Goal: Transaction & Acquisition: Book appointment/travel/reservation

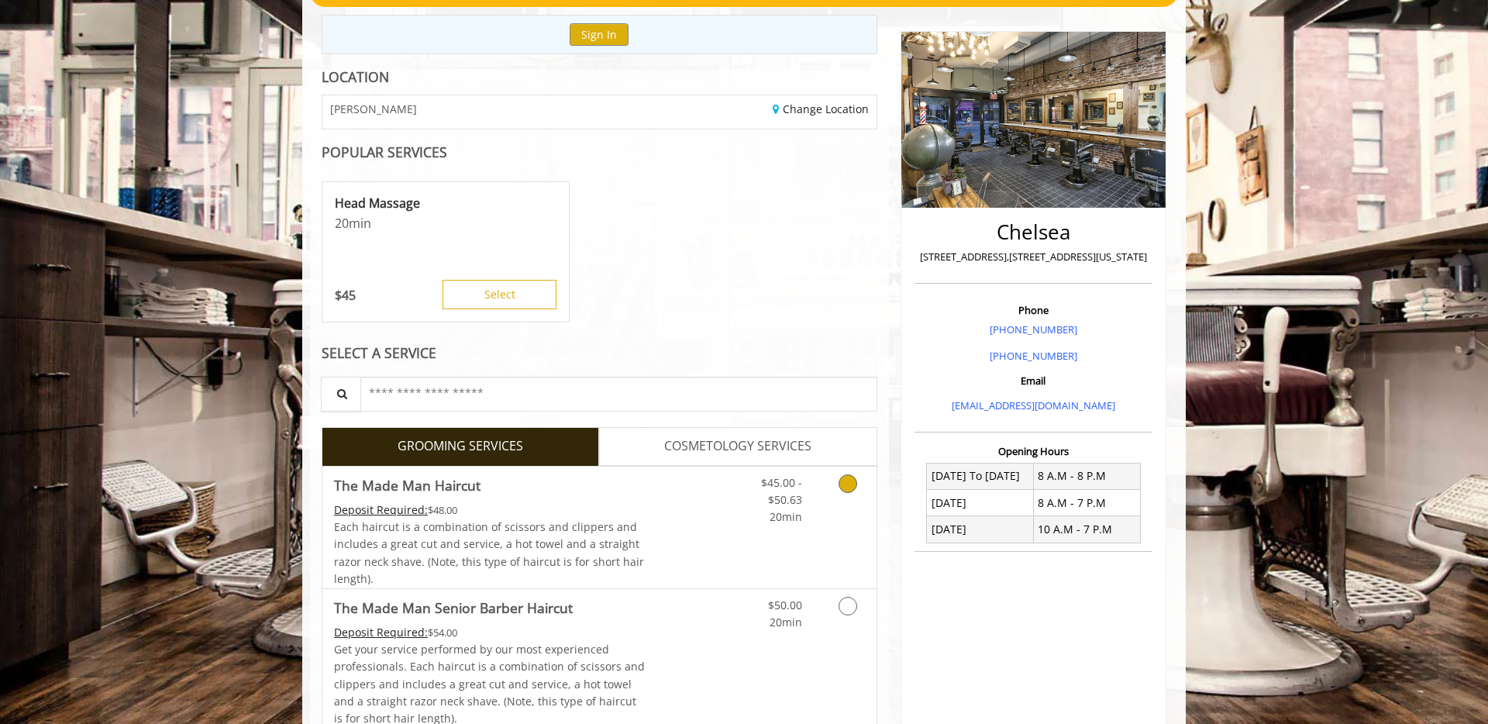
click at [846, 481] on icon "Grooming services" at bounding box center [847, 483] width 19 height 19
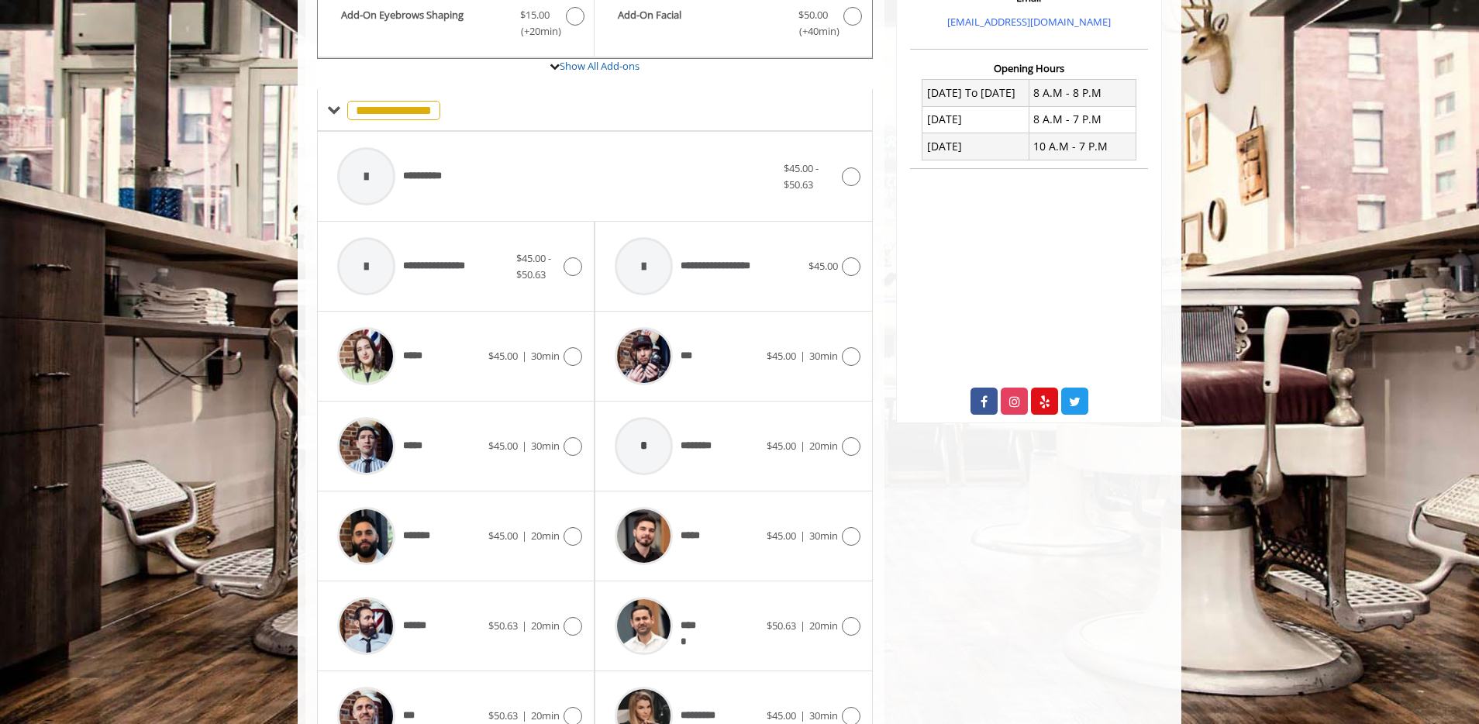
scroll to position [643, 0]
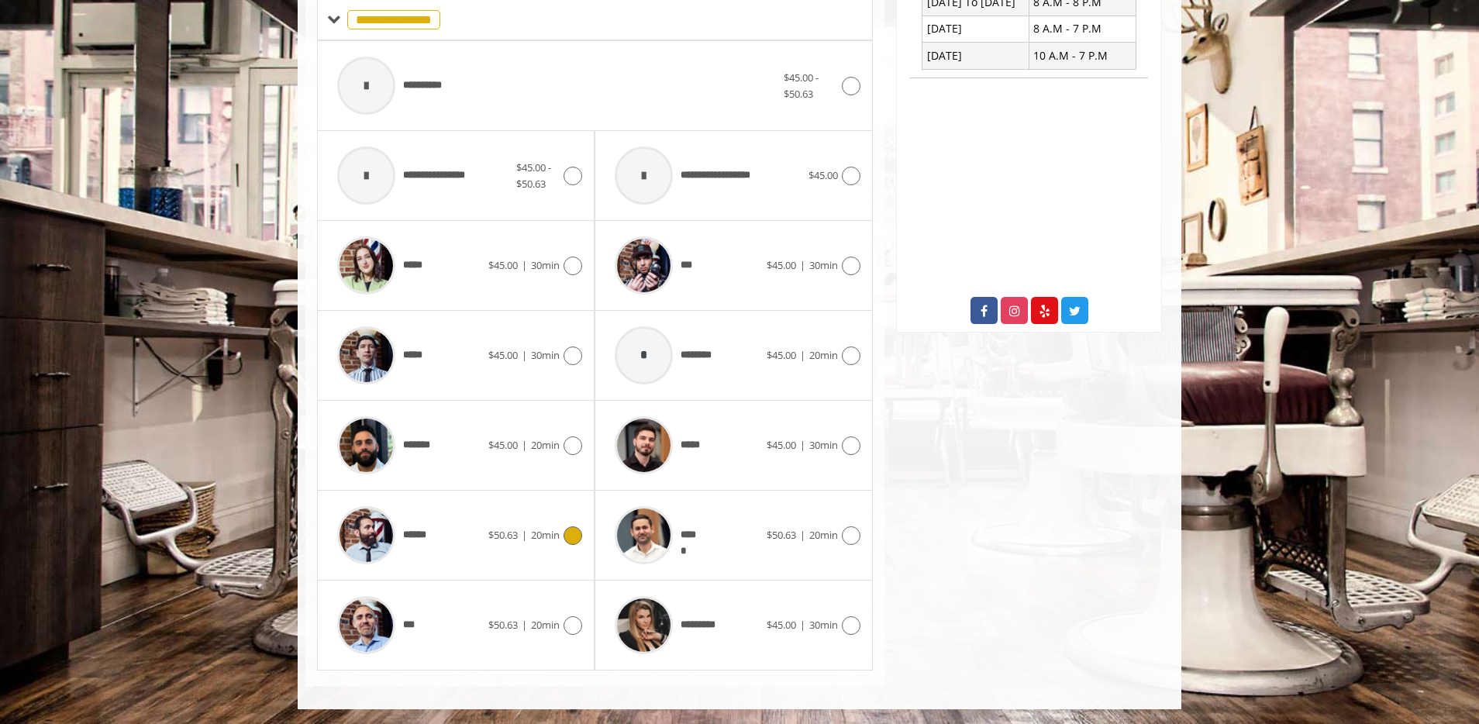
click at [570, 535] on icon at bounding box center [572, 535] width 19 height 19
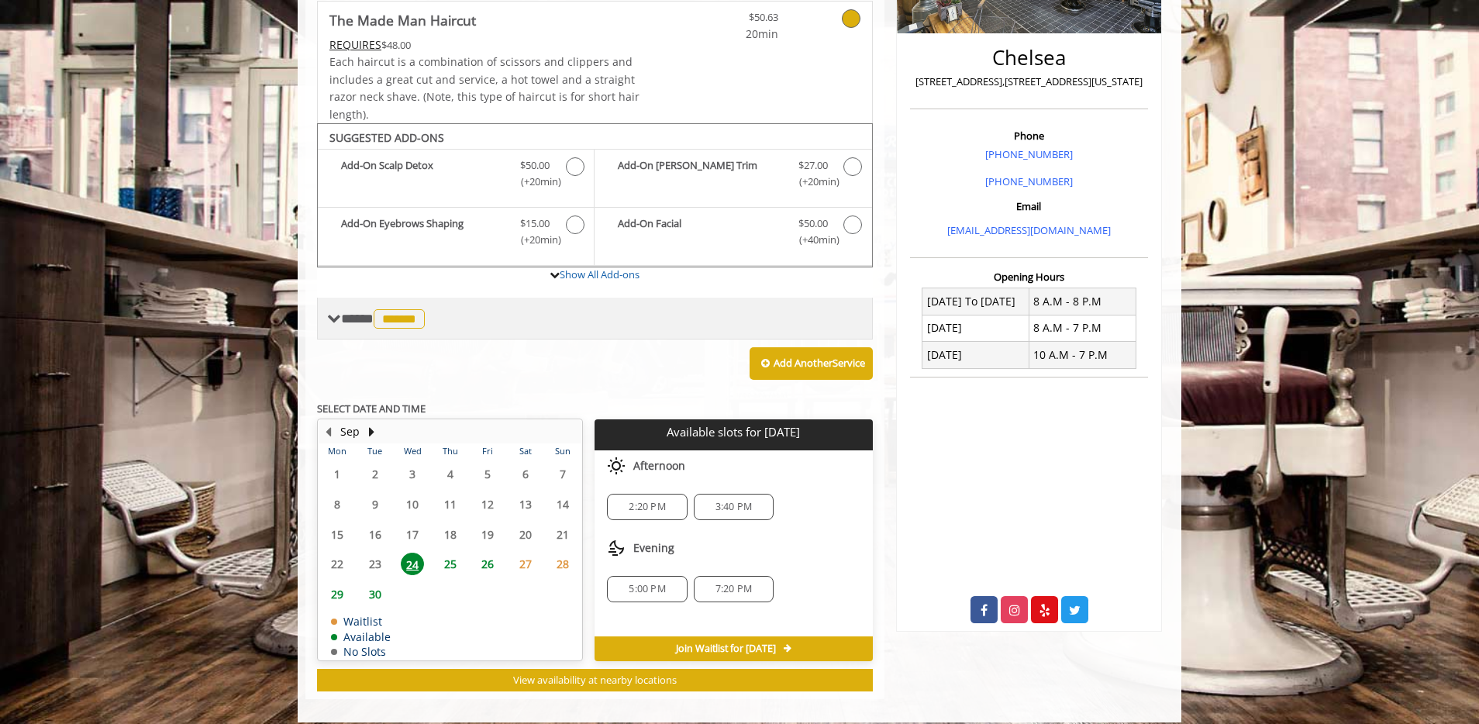
scroll to position [357, 0]
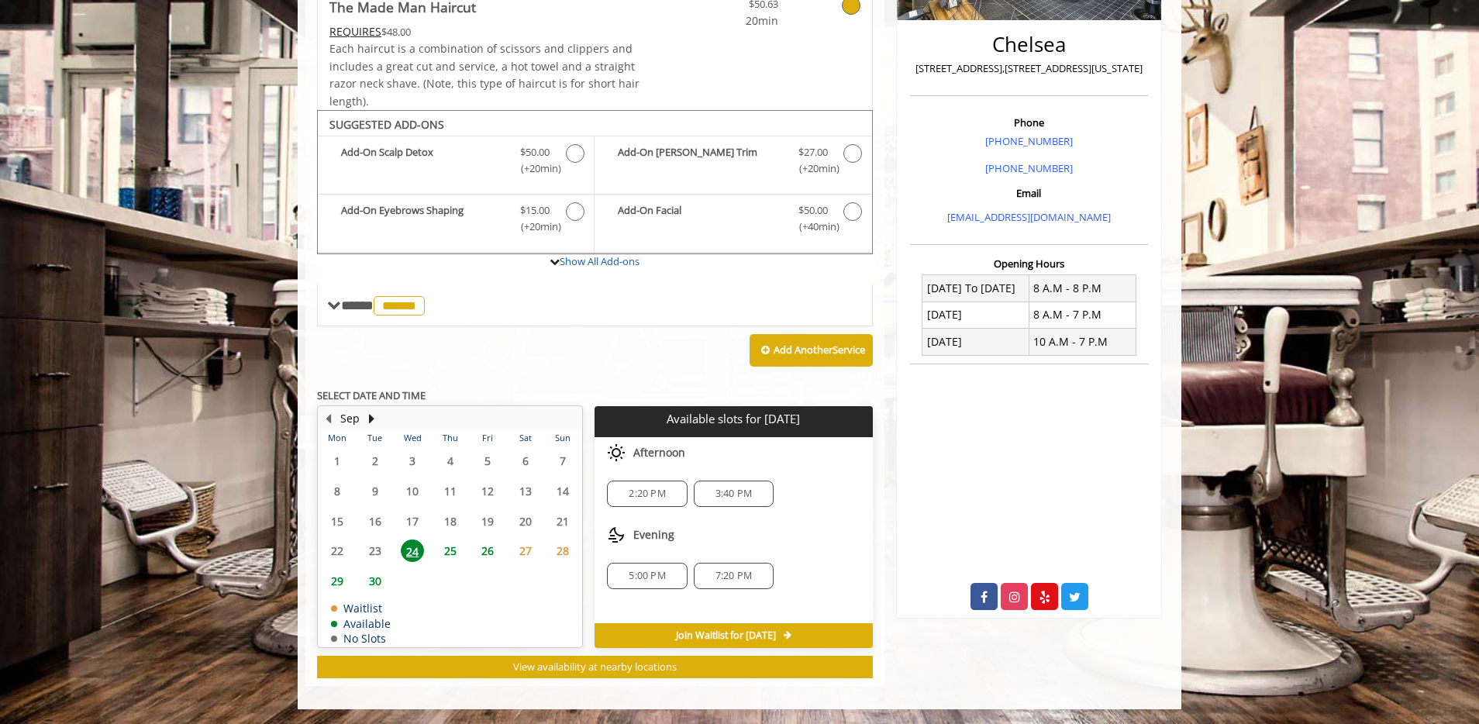
click at [449, 549] on span "25" at bounding box center [450, 550] width 23 height 22
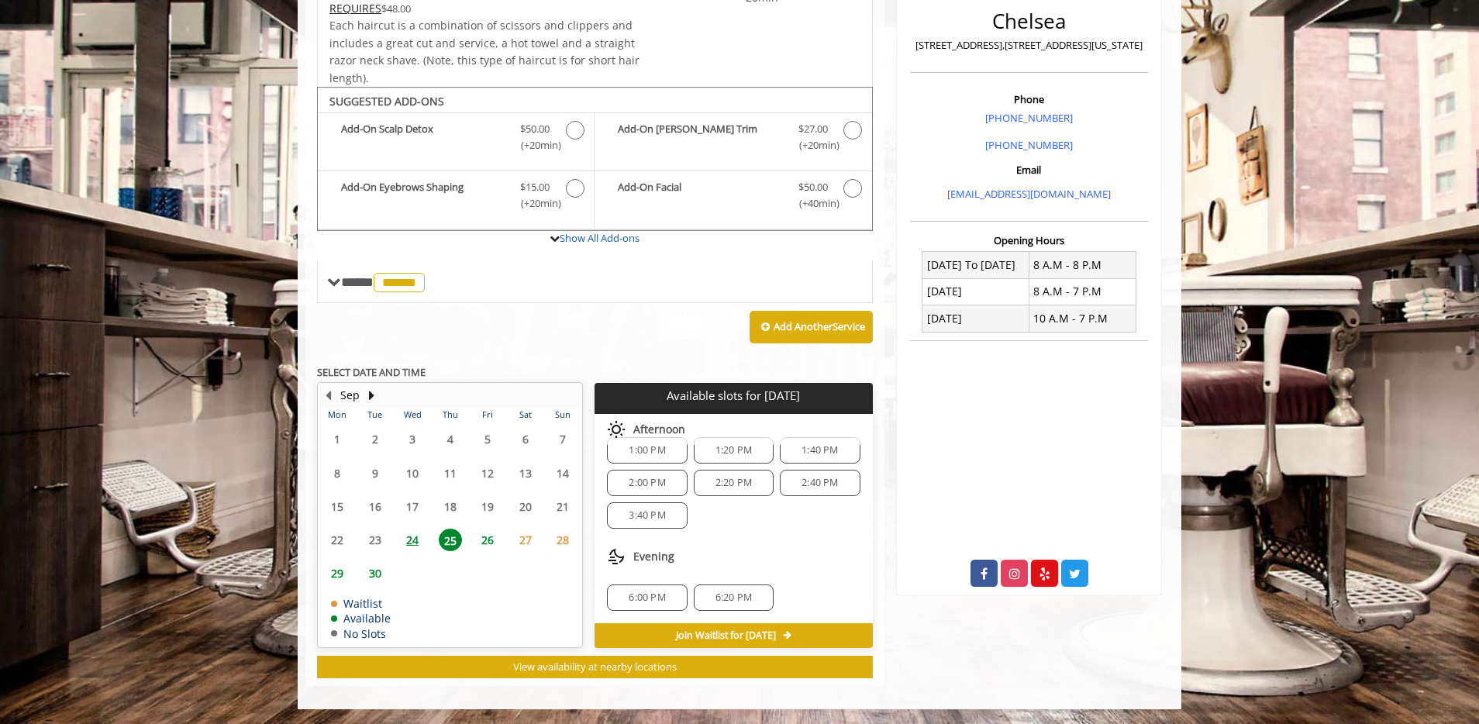
scroll to position [166, 0]
click at [653, 484] on span "2:00 PM" at bounding box center [646, 484] width 36 height 12
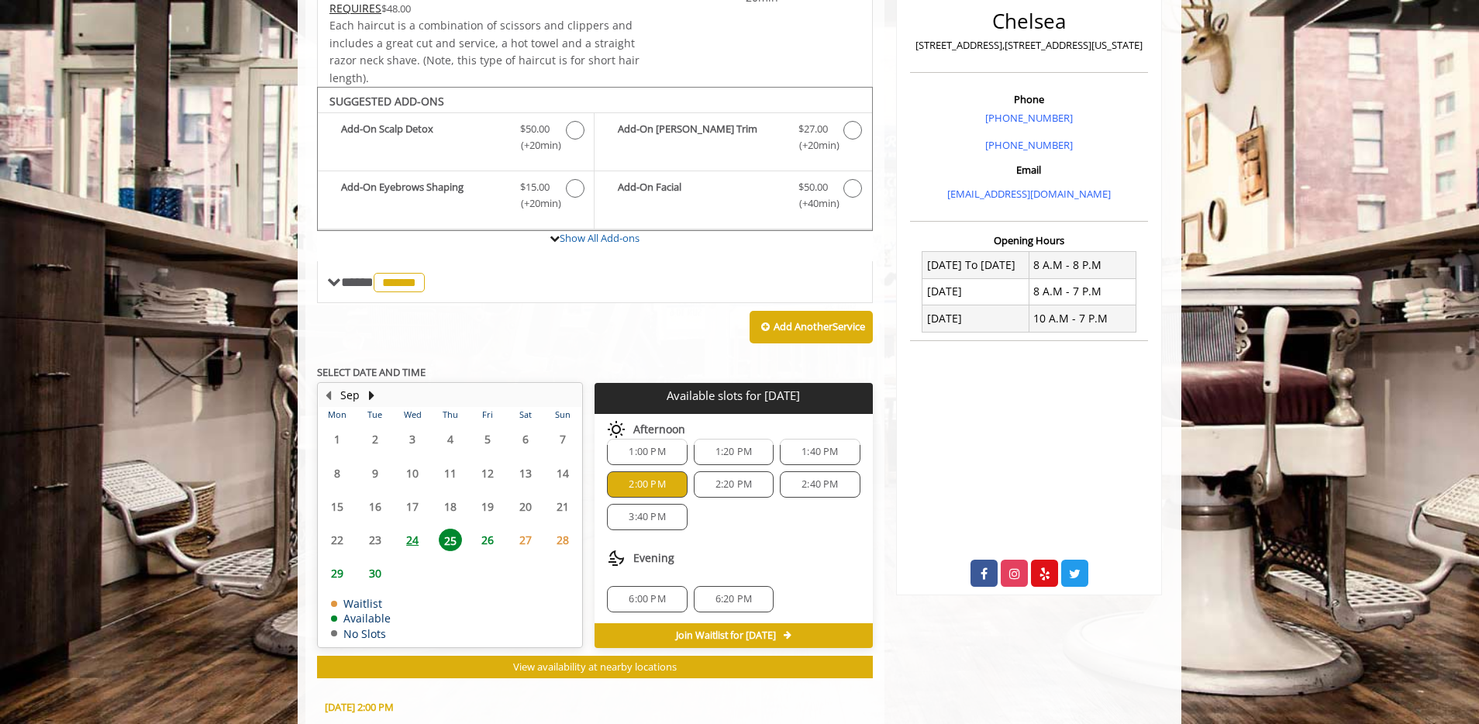
scroll to position [660, 0]
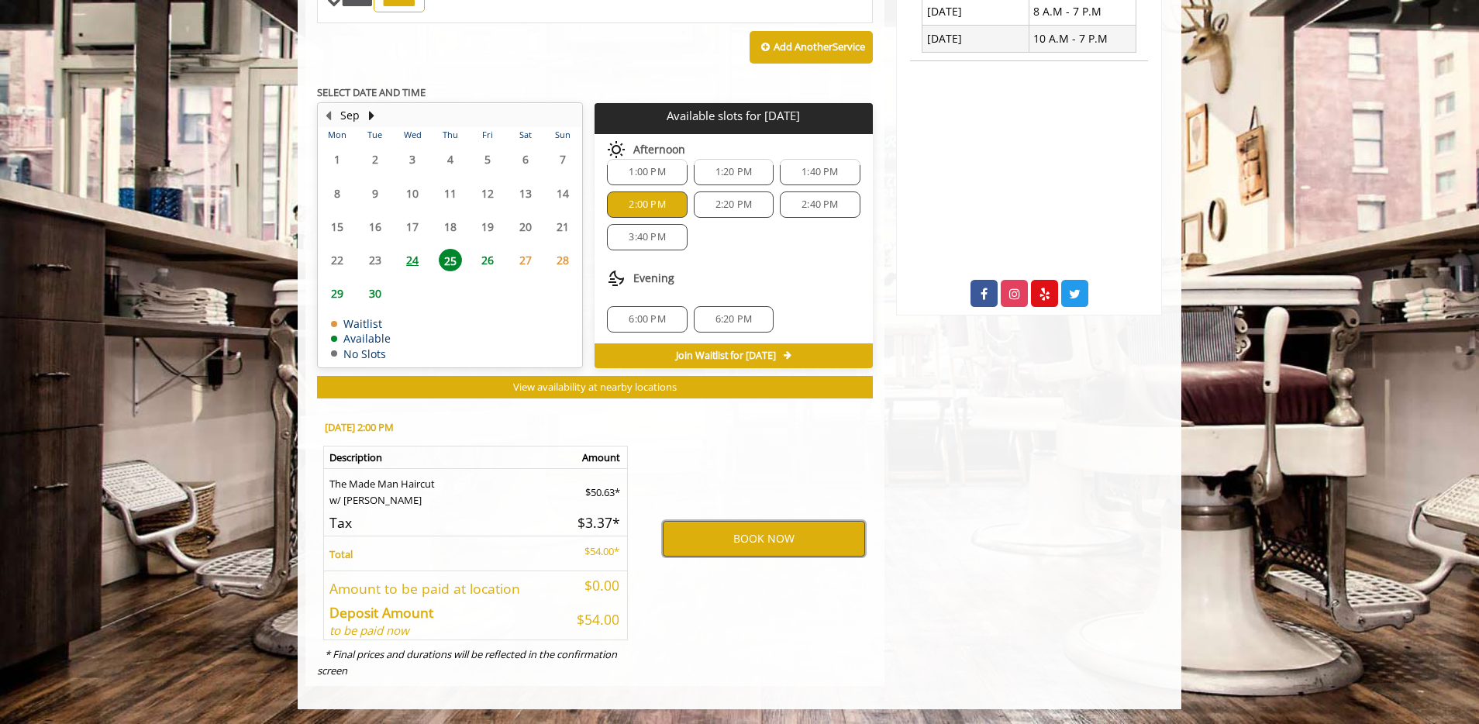
click at [742, 533] on button "BOOK NOW" at bounding box center [764, 539] width 202 height 36
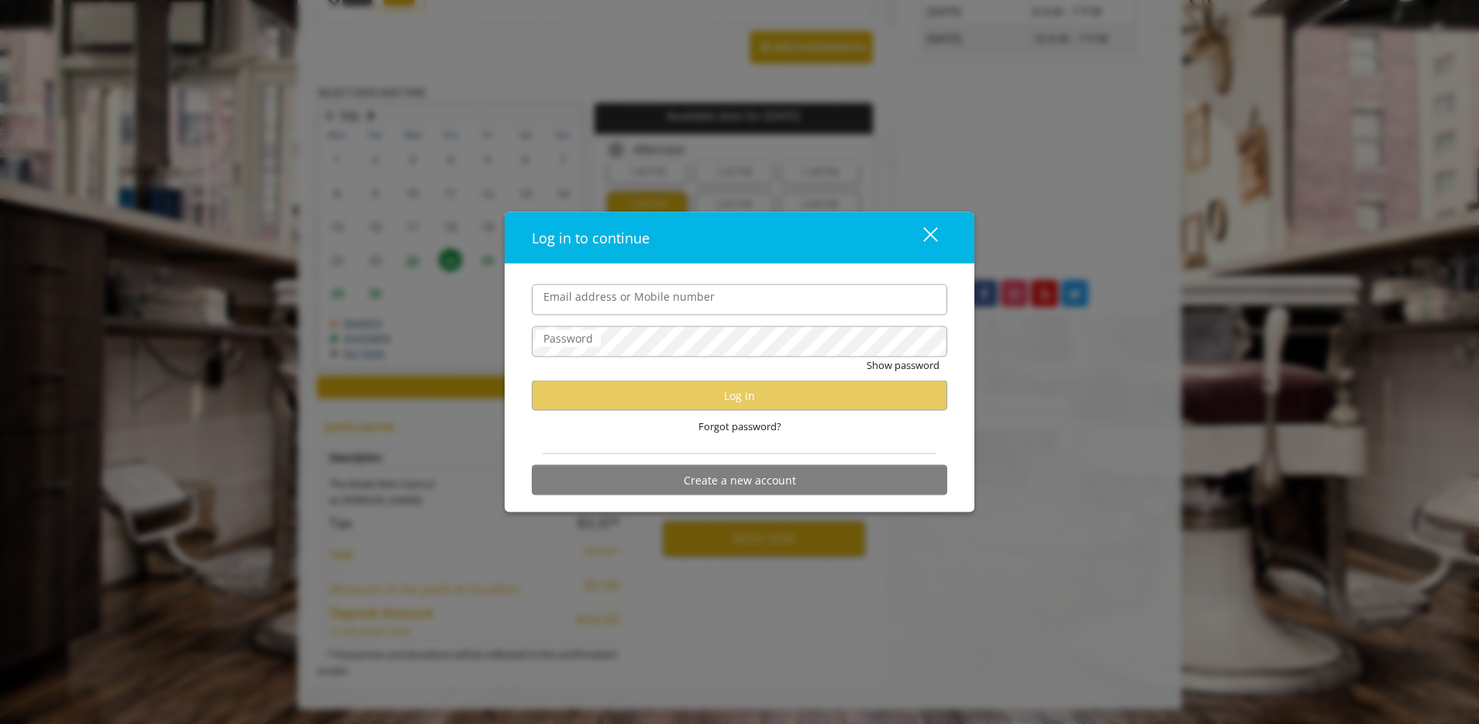
type input "**********"
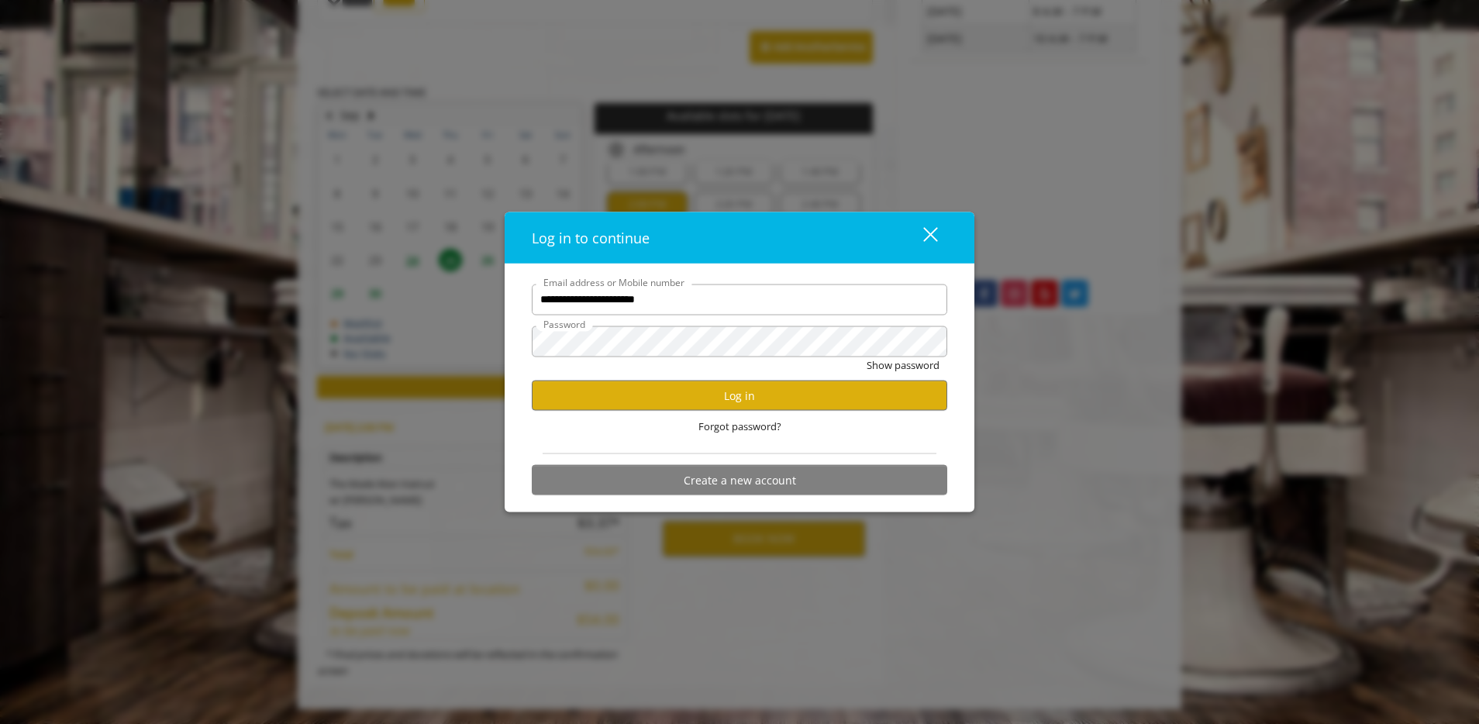
scroll to position [0, 0]
click at [678, 388] on button "Log in" at bounding box center [739, 396] width 415 height 30
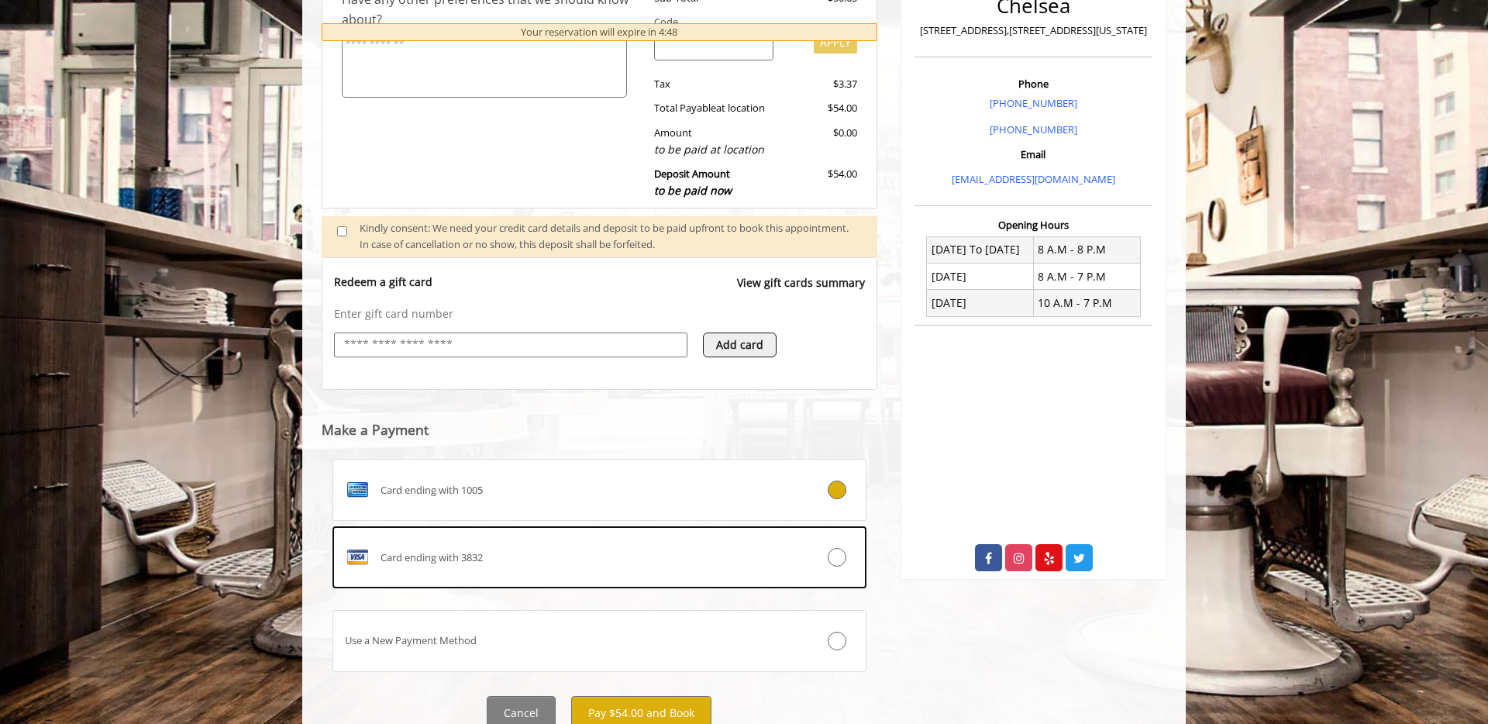
scroll to position [457, 0]
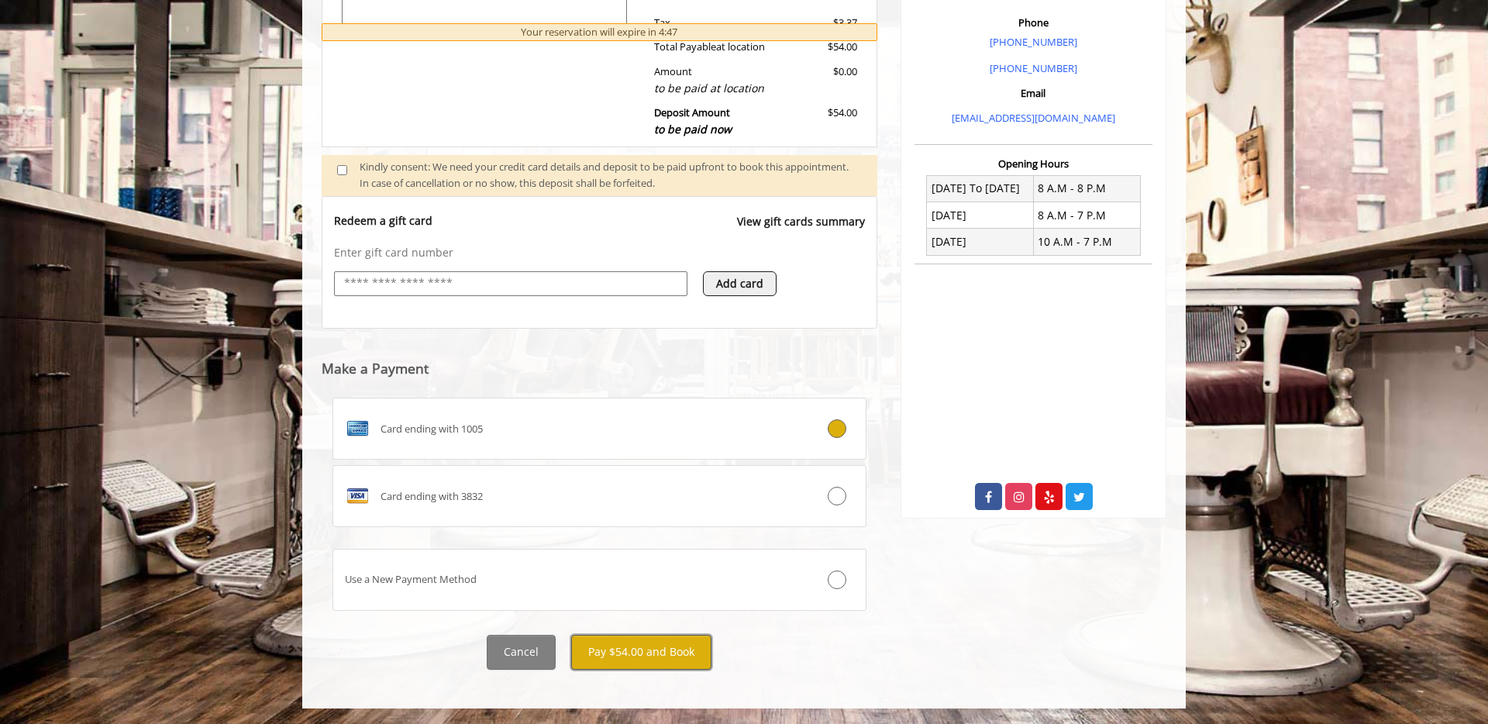
click at [672, 649] on button "Pay $54.00 and Book" at bounding box center [641, 652] width 140 height 35
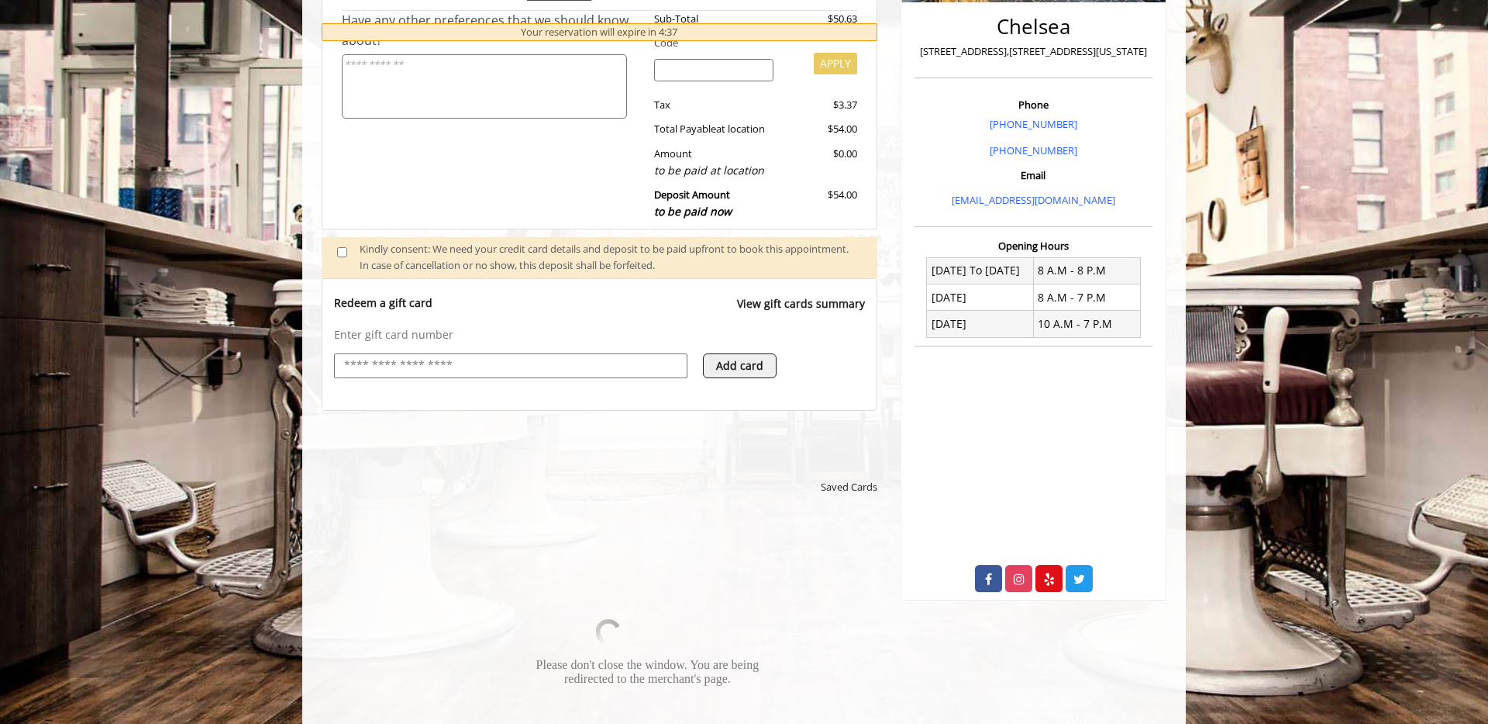
scroll to position [590, 0]
